Goal: Check status

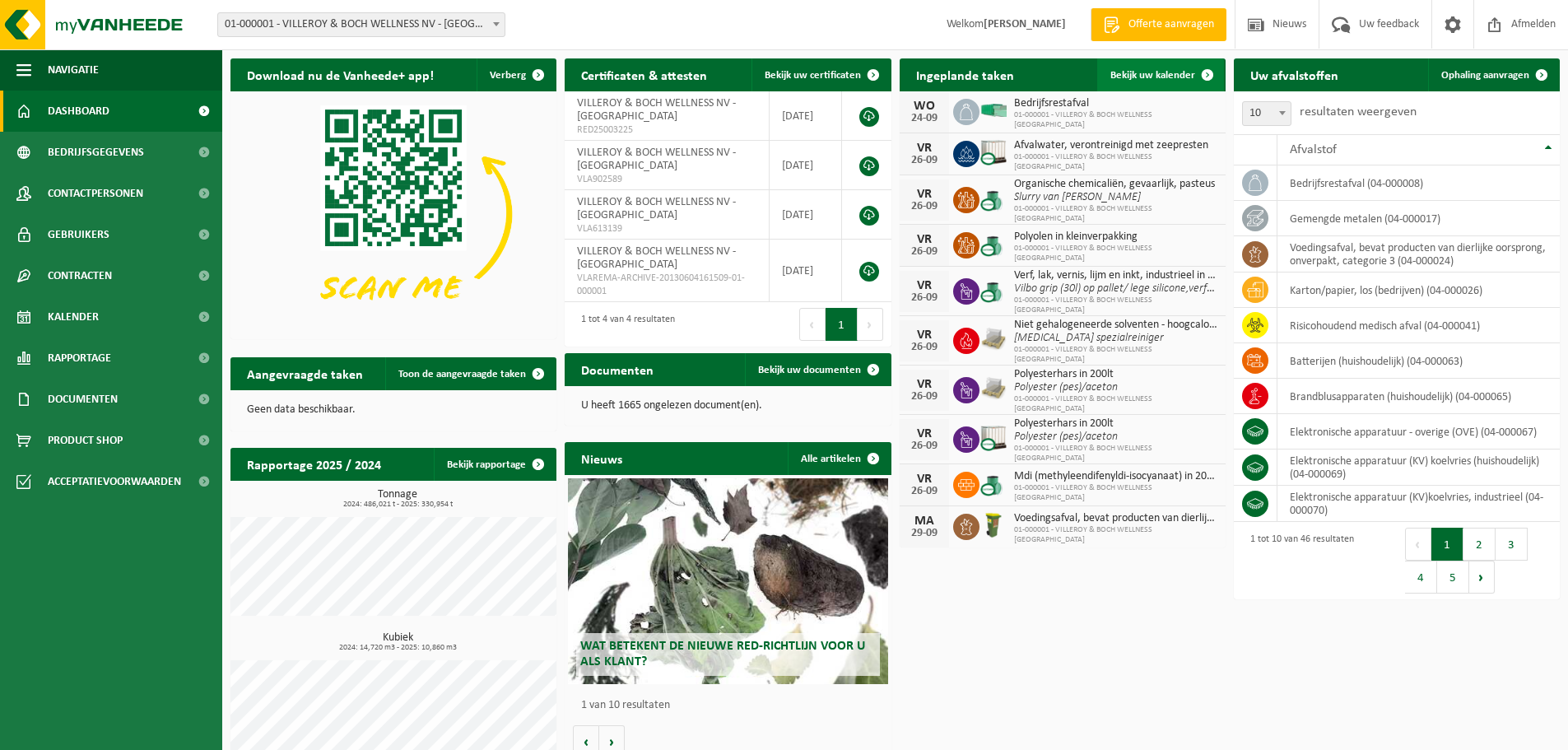
click at [1149, 71] on span "Bekijk uw kalender" at bounding box center [1152, 75] width 85 height 11
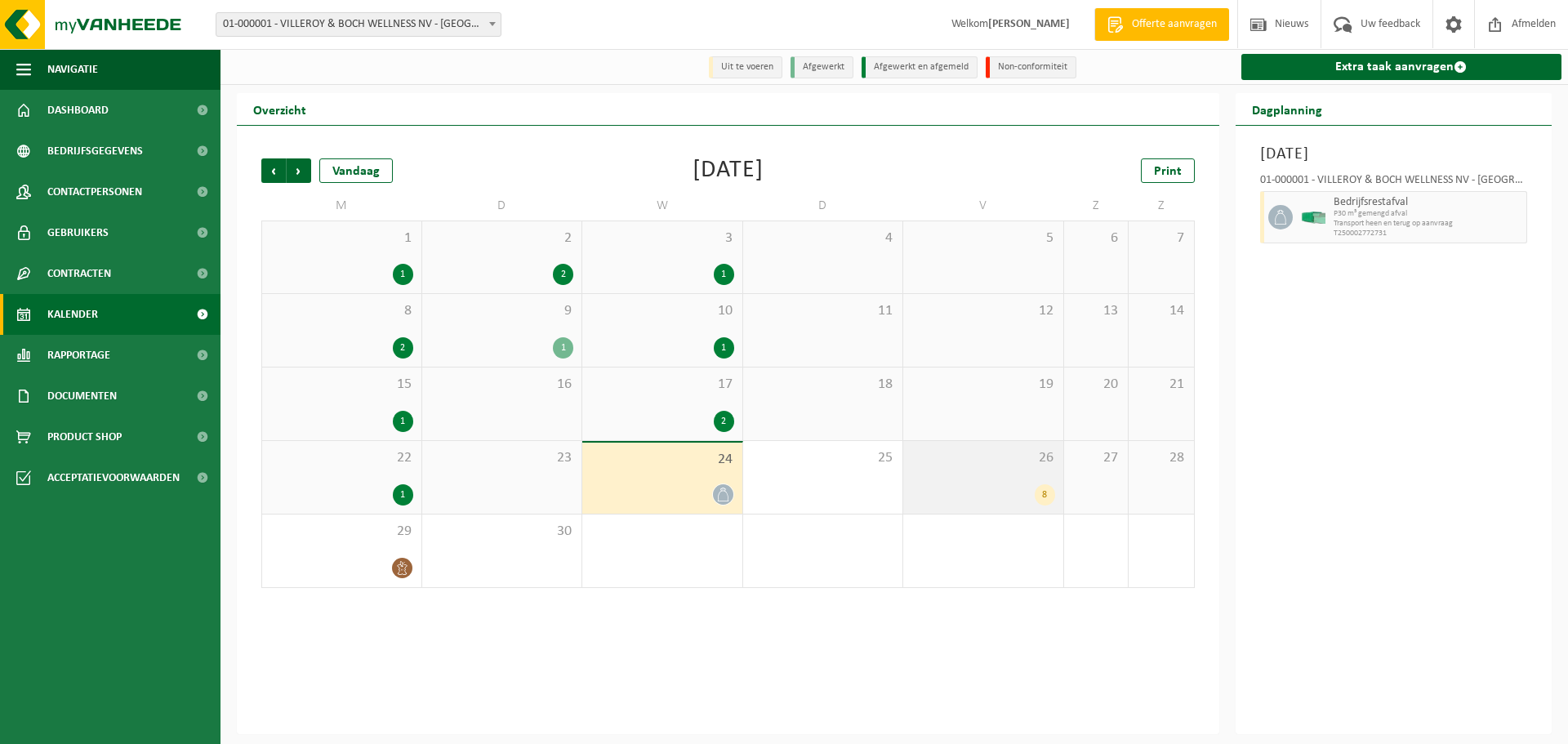
click at [978, 496] on div "8" at bounding box center [984, 494] width 144 height 21
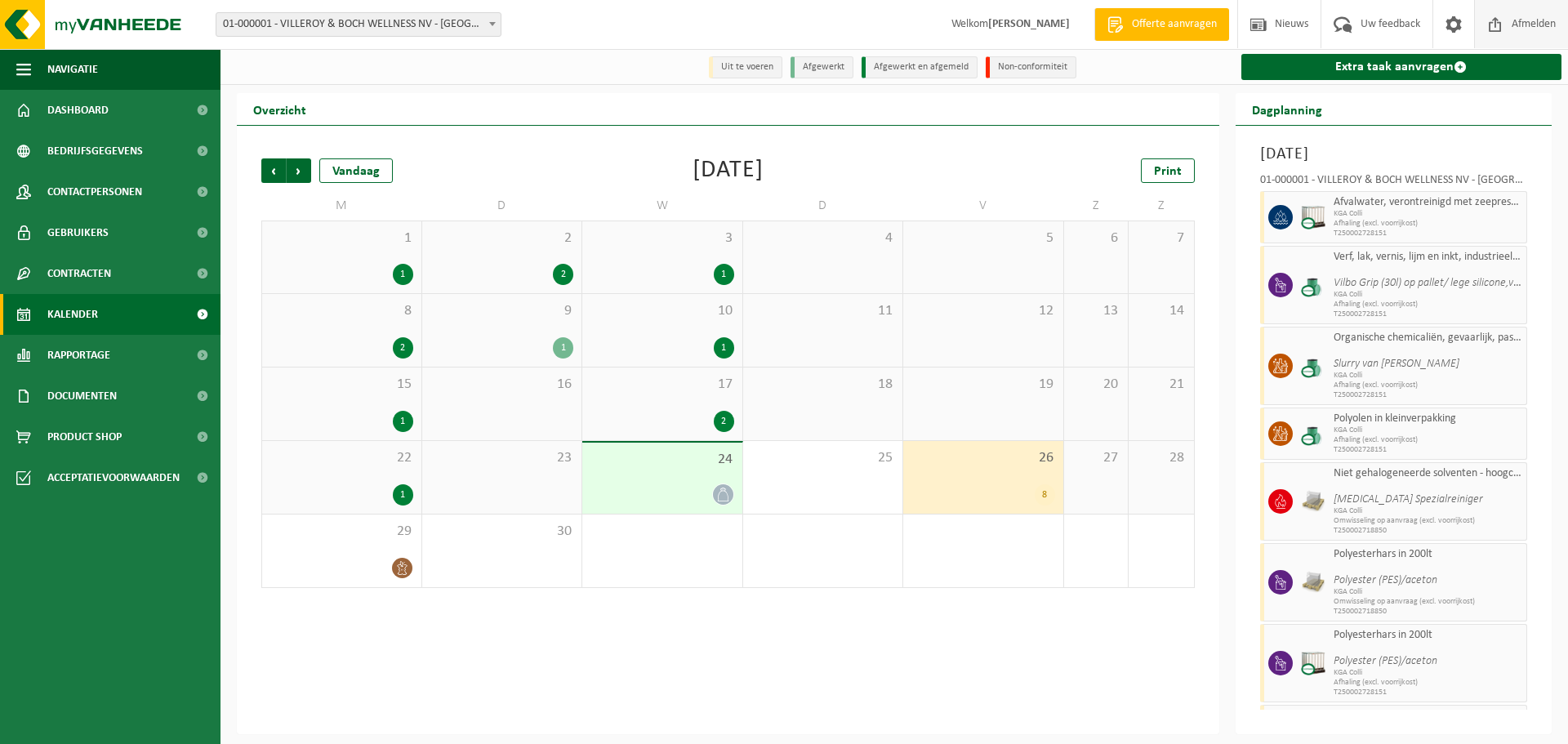
click at [1512, 20] on span "Afmelden" at bounding box center [1534, 24] width 53 height 48
